Goal: Information Seeking & Learning: Learn about a topic

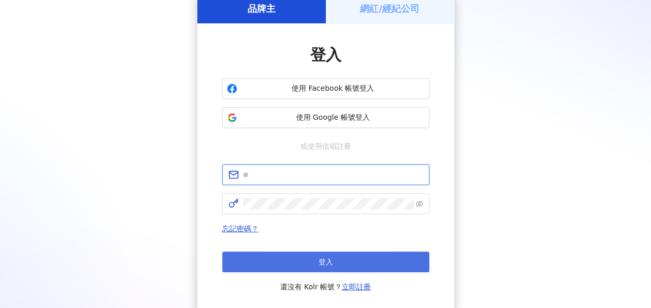
type input "**********"
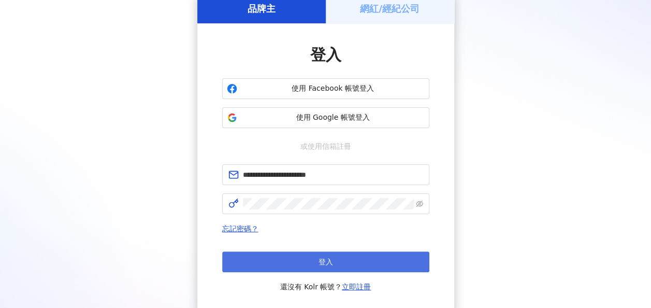
click at [295, 263] on button "登入" at bounding box center [325, 261] width 207 height 21
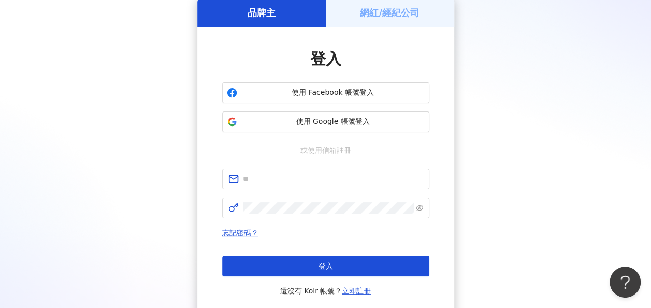
scroll to position [52, 0]
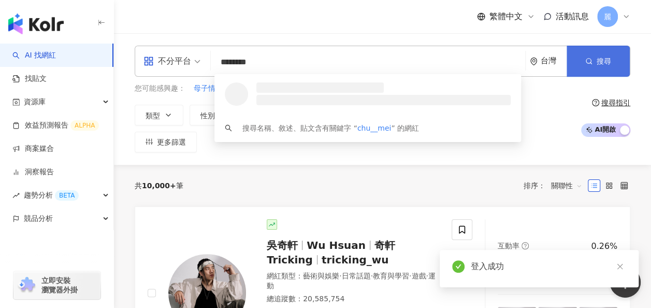
type input "********"
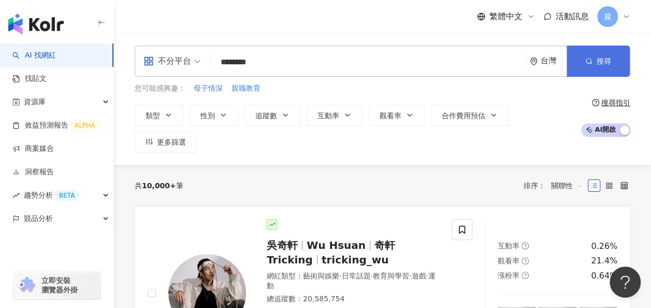
click at [597, 60] on span "搜尋" at bounding box center [604, 61] width 15 height 8
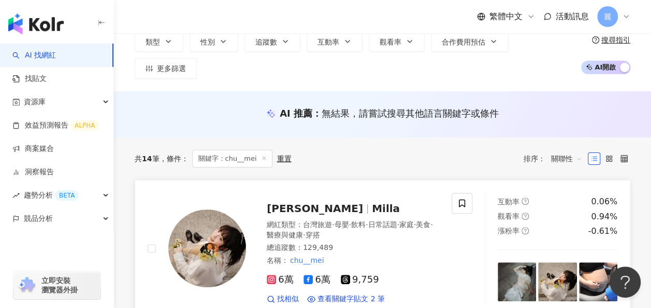
scroll to position [104, 0]
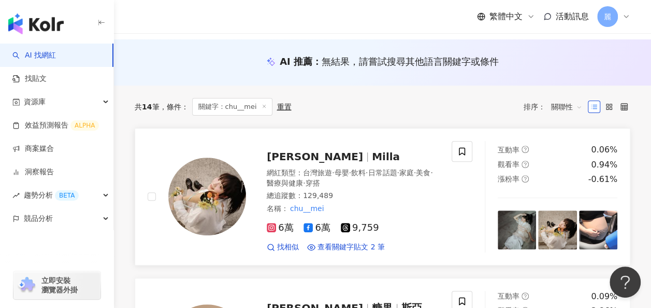
click at [391, 141] on div "朱咩 Milla 網紅類型 ： 台灣旅遊 · 母嬰 · 飲料 · 日常話題 · 家庭 · 美食 · 醫療與健康 · 穿搭 總追蹤數 ： 129,489 名稱 …" at bounding box center [342, 196] width 193 height 111
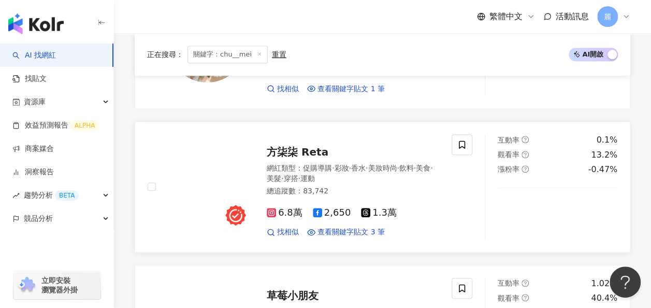
scroll to position [466, 0]
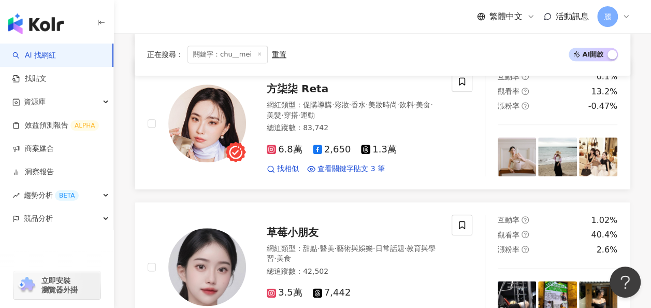
click at [309, 82] on span "方柒柒 Reta" at bounding box center [298, 88] width 62 height 12
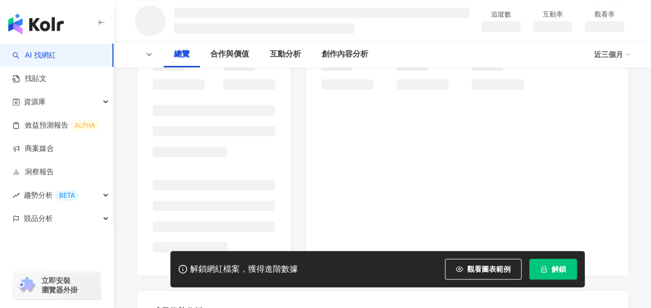
scroll to position [155, 0]
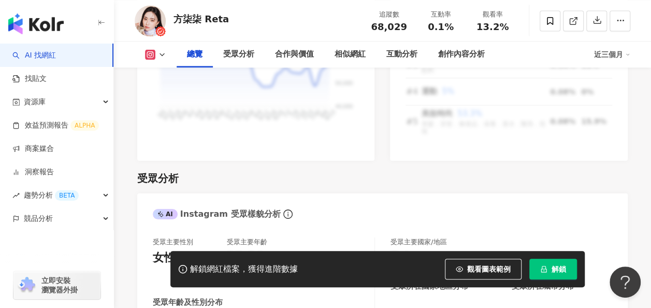
scroll to position [829, 0]
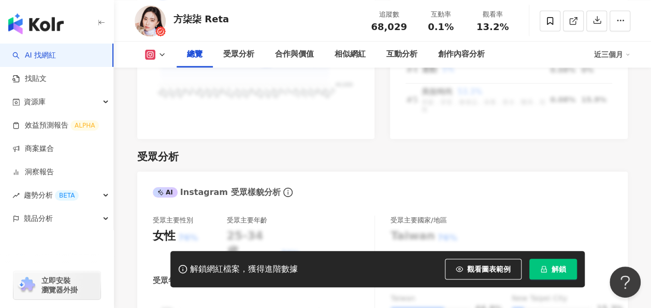
drag, startPoint x: 234, startPoint y: 21, endPoint x: 231, endPoint y: 3, distance: 17.9
click at [172, 12] on div "方柒柒 Reta 追蹤數 68,029 互動率 0.1% 觀看率 13.2%" at bounding box center [382, 20] width 537 height 41
